Goal: Navigation & Orientation: Find specific page/section

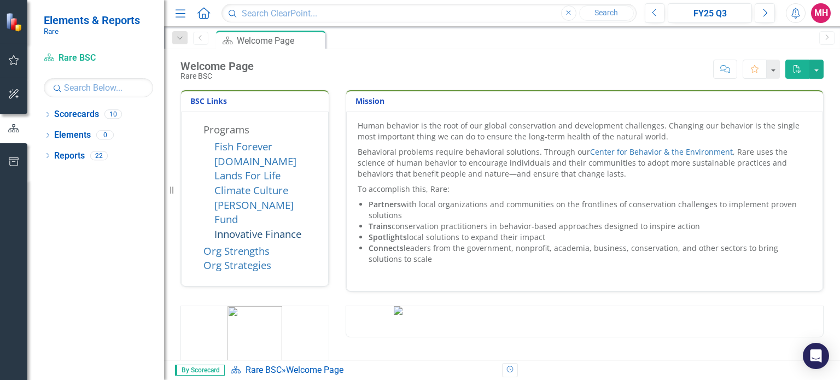
click at [249, 227] on link "Innovative Finance" at bounding box center [257, 234] width 87 height 14
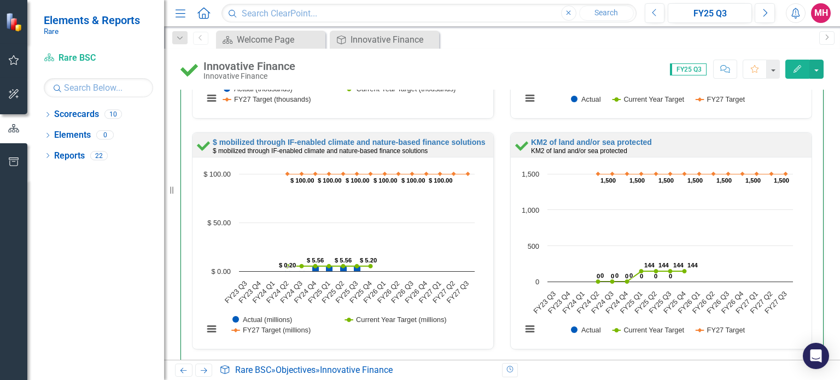
scroll to position [643, 0]
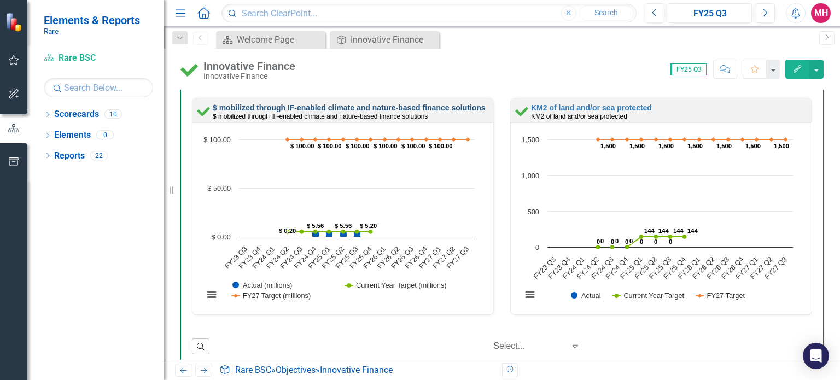
click at [345, 109] on link "$ mobilized through IF-enabled climate and nature-based finance solutions" at bounding box center [349, 107] width 273 height 9
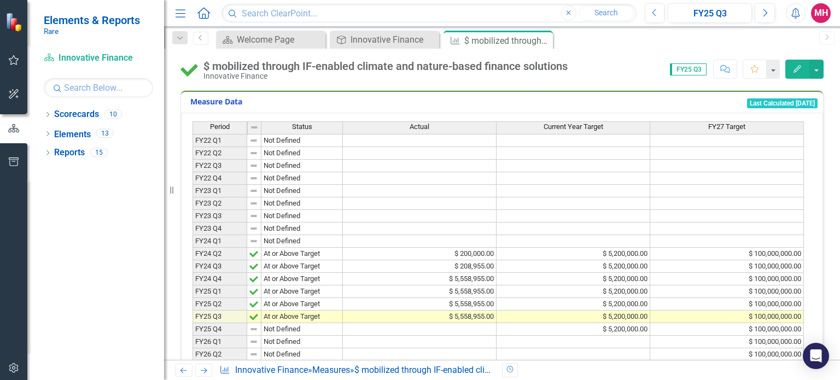
scroll to position [224, 0]
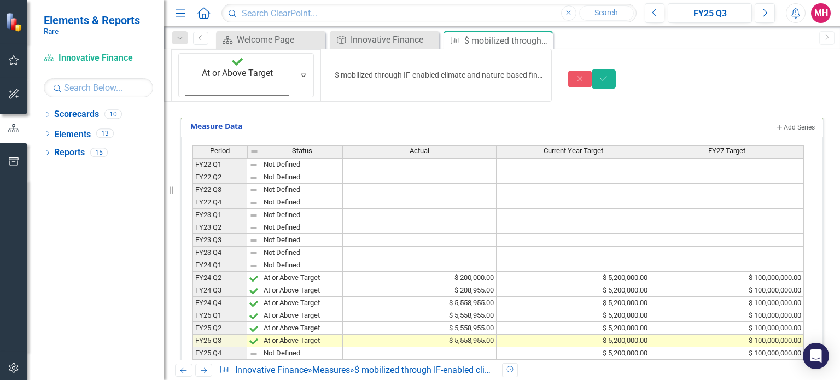
drag, startPoint x: 212, startPoint y: 65, endPoint x: 472, endPoint y: 73, distance: 259.8
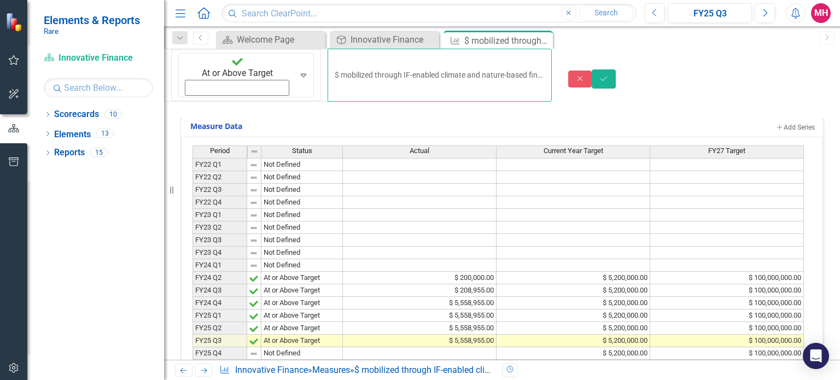
click at [509, 64] on input "$ mobilized through IF-enabled climate and nature-based finance solutions" at bounding box center [439, 75] width 224 height 53
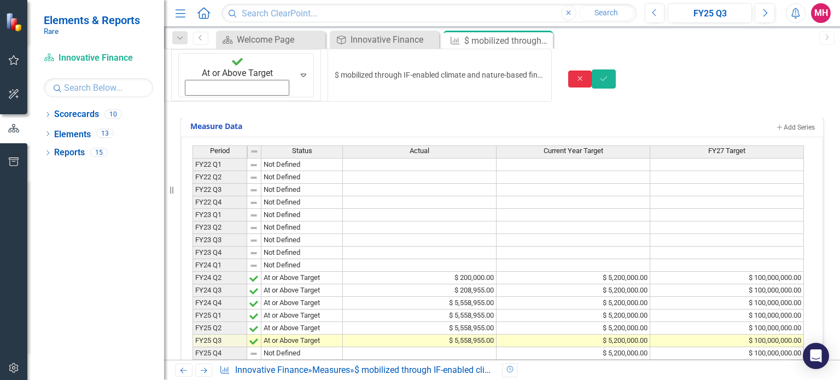
click at [592, 71] on button "Close" at bounding box center [580, 79] width 24 height 17
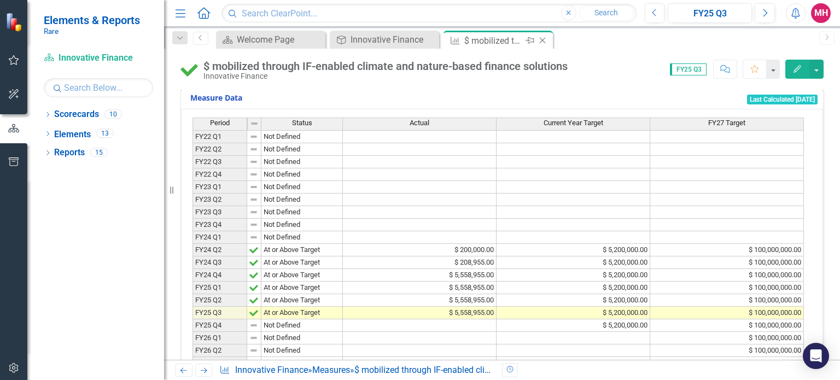
click at [542, 42] on icon "Close" at bounding box center [542, 40] width 11 height 9
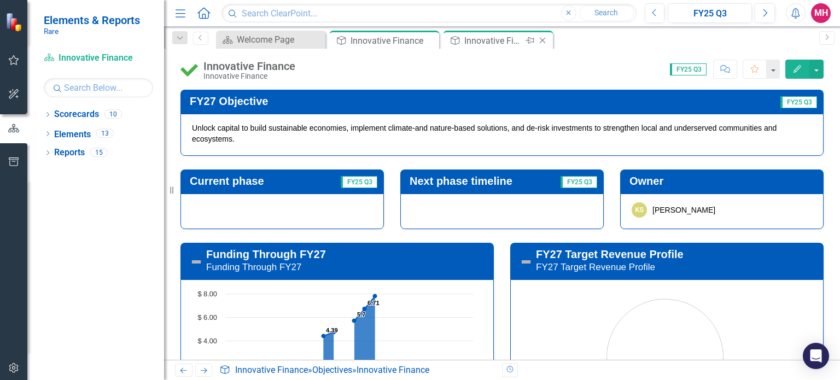
click at [542, 39] on icon "Close" at bounding box center [542, 40] width 11 height 9
click at [0, 0] on icon "Close" at bounding box center [0, 0] width 0 height 0
click at [430, 39] on icon "Close" at bounding box center [428, 40] width 11 height 9
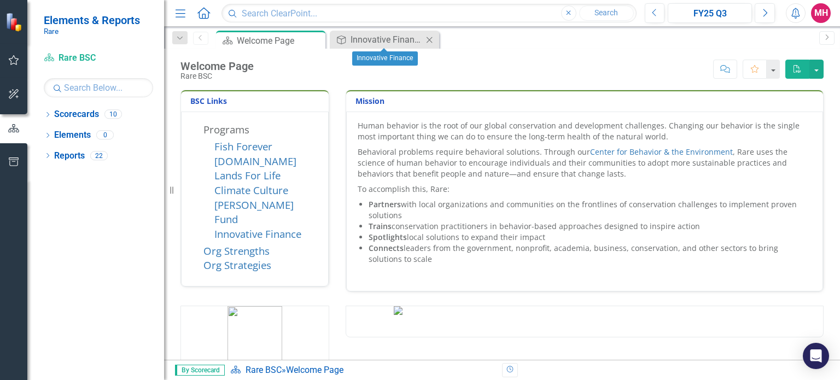
click at [430, 39] on icon "Close" at bounding box center [429, 40] width 11 height 9
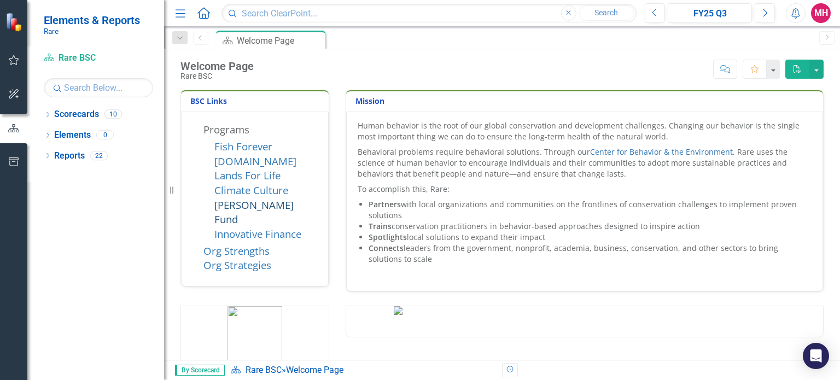
click at [257, 206] on link "[PERSON_NAME] Fund" at bounding box center [253, 212] width 79 height 28
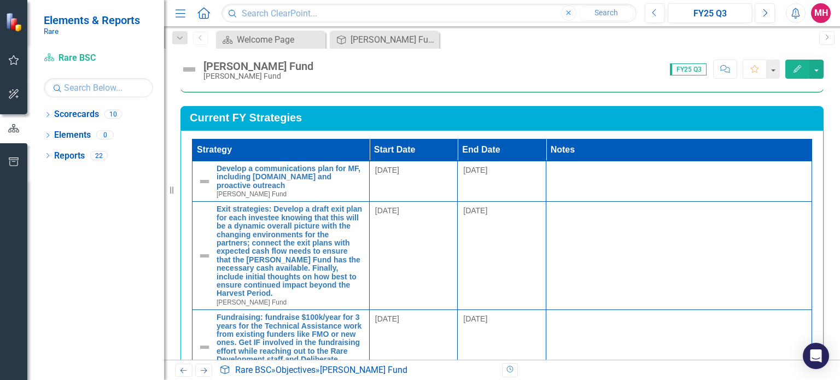
scroll to position [655, 0]
